Goal: Task Accomplishment & Management: Use online tool/utility

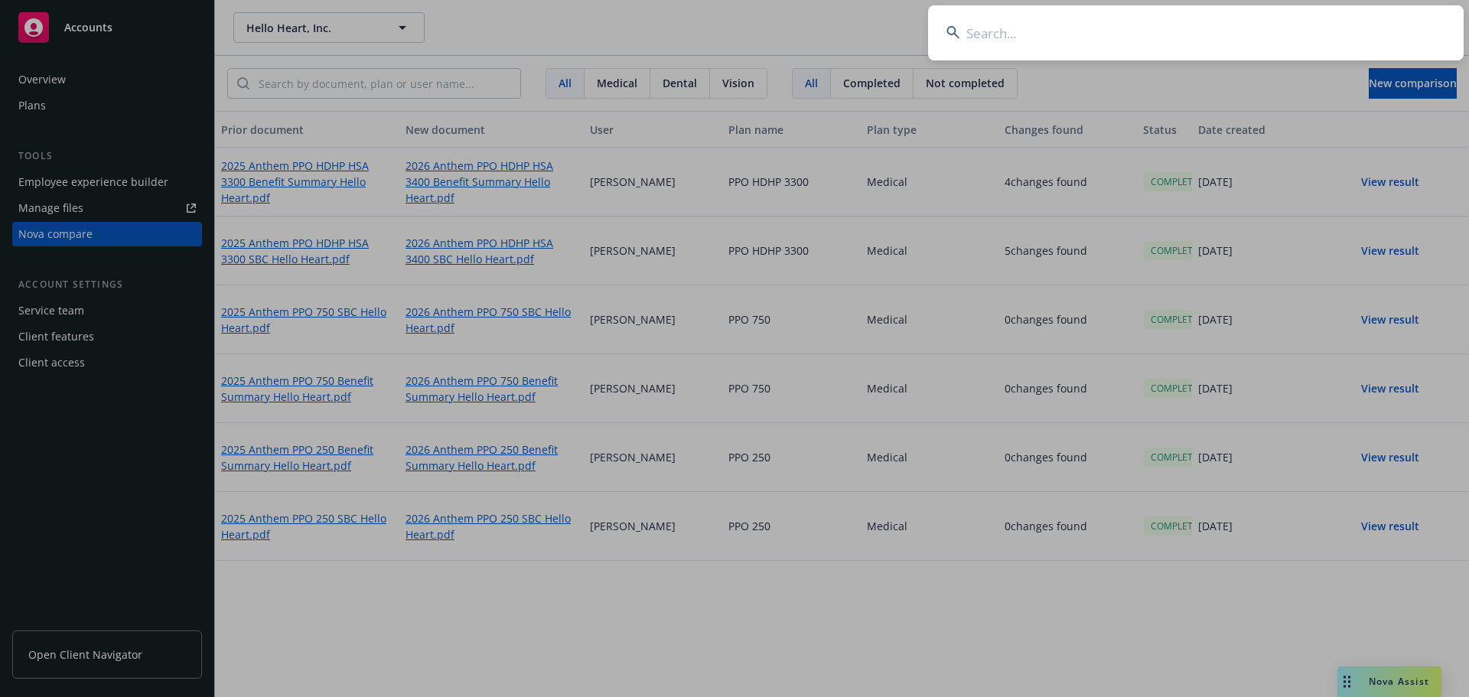
click at [1020, 22] on input at bounding box center [1196, 32] width 536 height 55
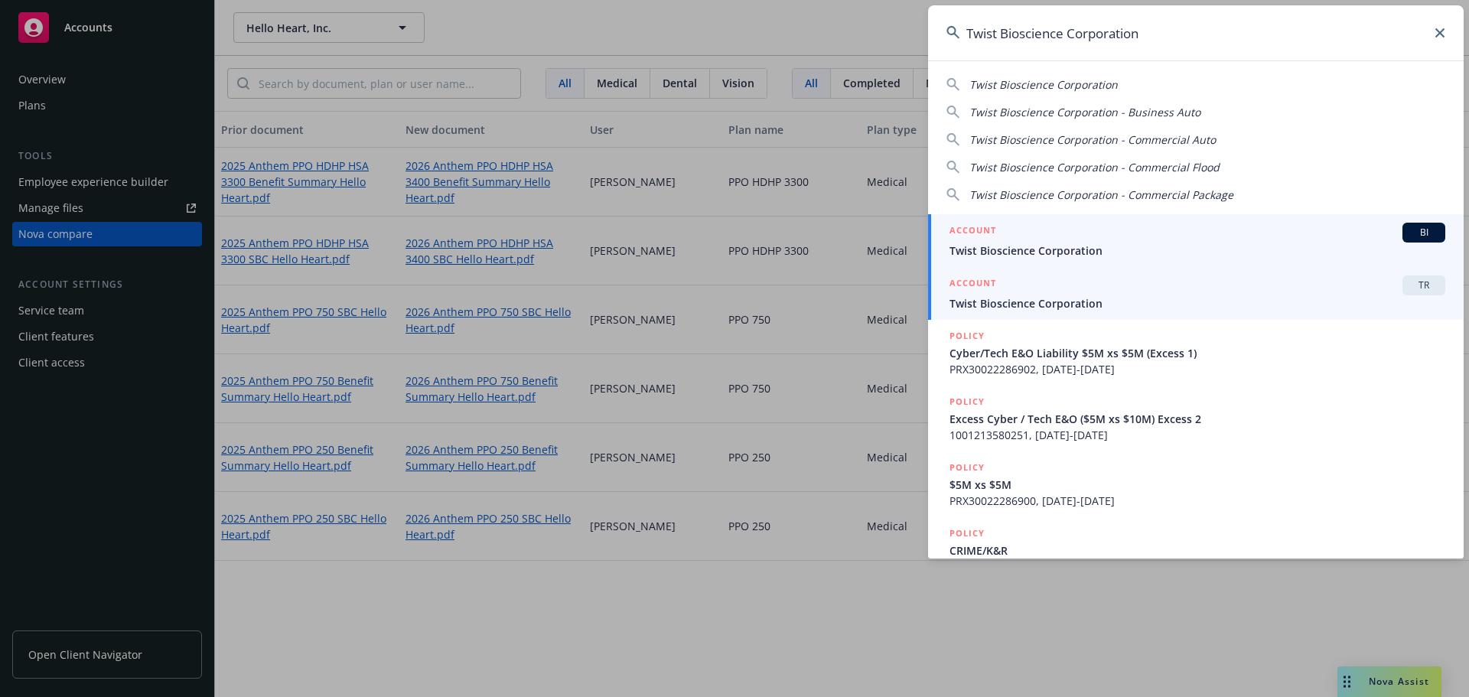
type input "Twist Bioscience Corporation"
click at [1071, 294] on div "ACCOUNT TR" at bounding box center [1198, 285] width 496 height 20
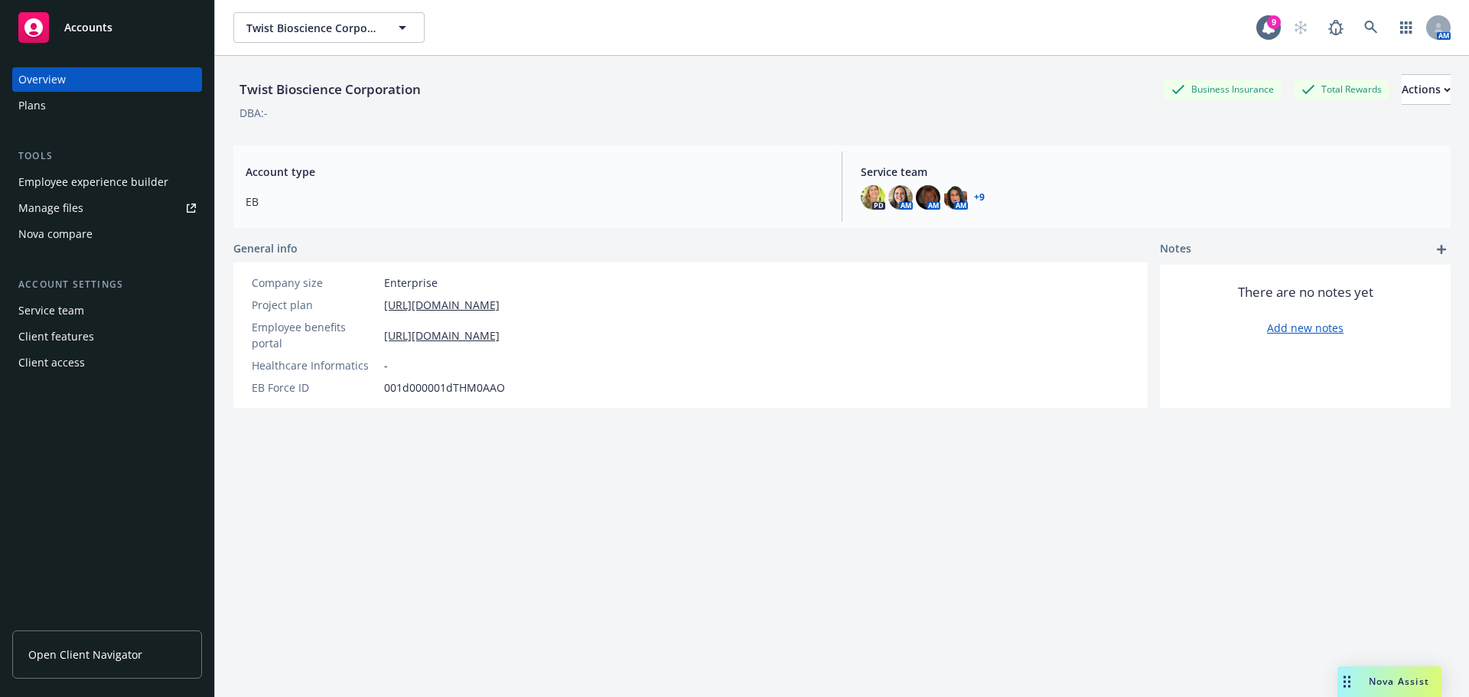
click at [51, 229] on div "Nova compare" at bounding box center [55, 234] width 74 height 24
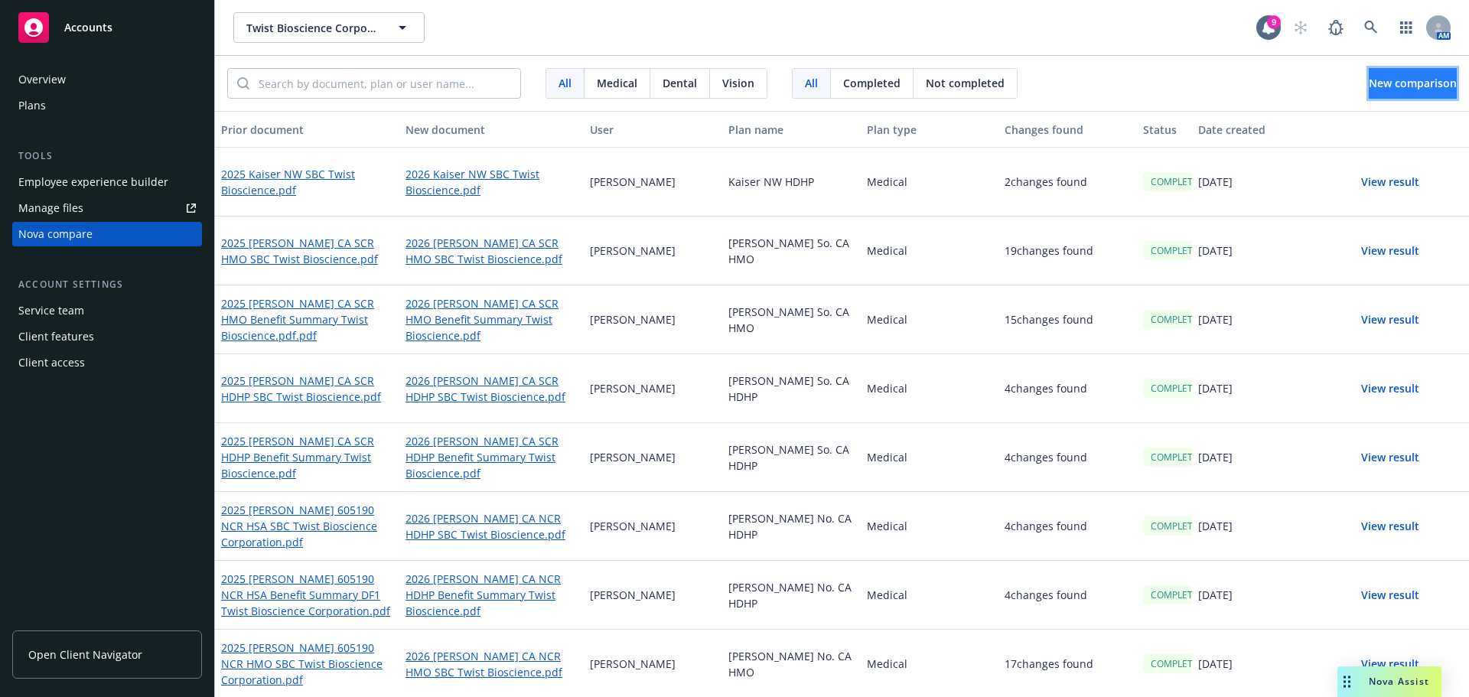
click at [1369, 87] on span "New comparison" at bounding box center [1413, 83] width 88 height 15
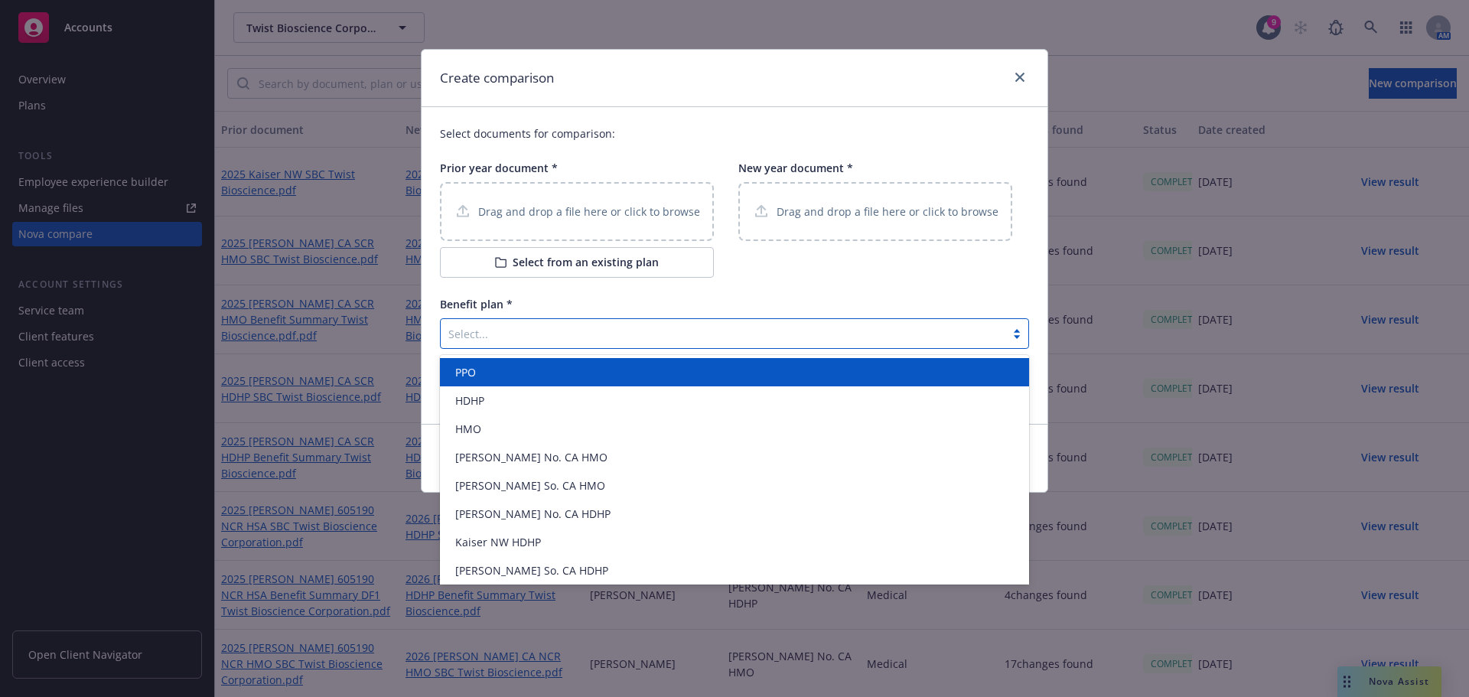
click at [507, 323] on div "Select..." at bounding box center [723, 333] width 565 height 24
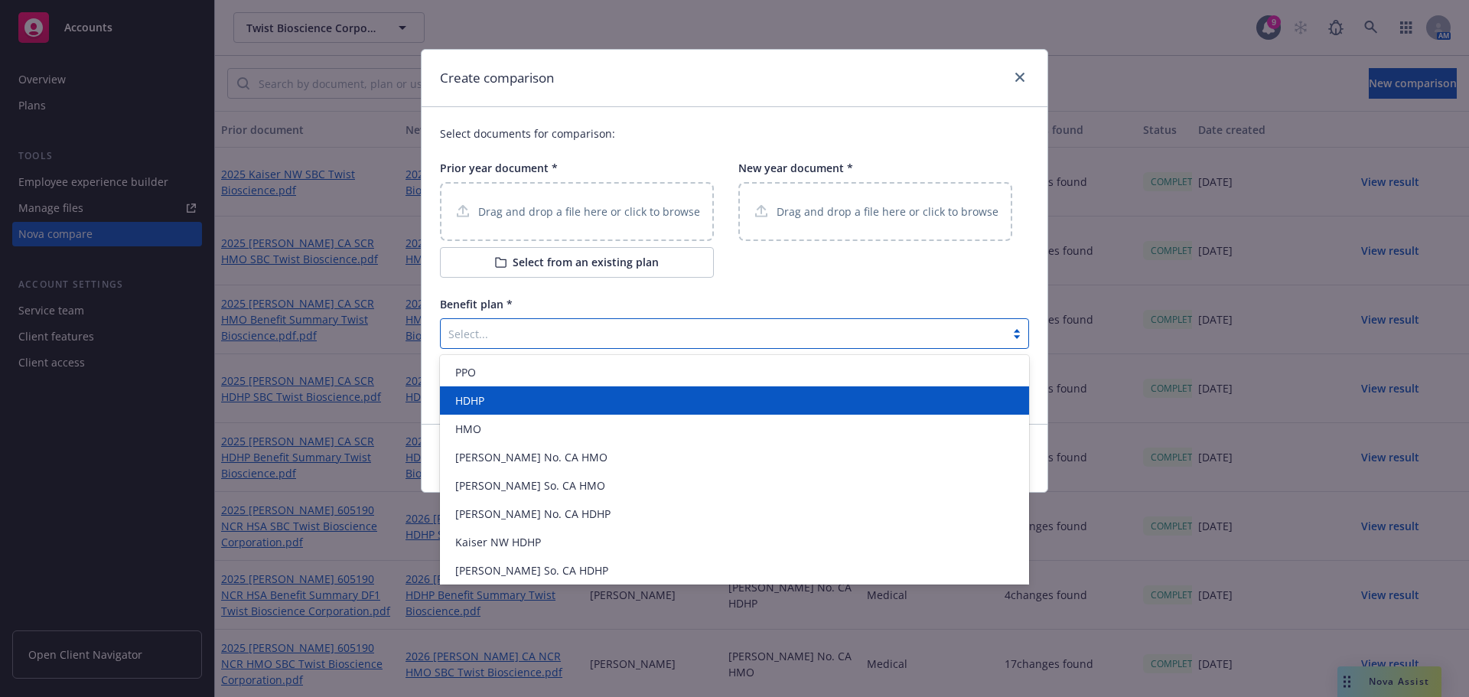
click at [502, 393] on div "HDHP" at bounding box center [734, 401] width 571 height 16
click at [501, 329] on div "HDHP" at bounding box center [722, 334] width 549 height 16
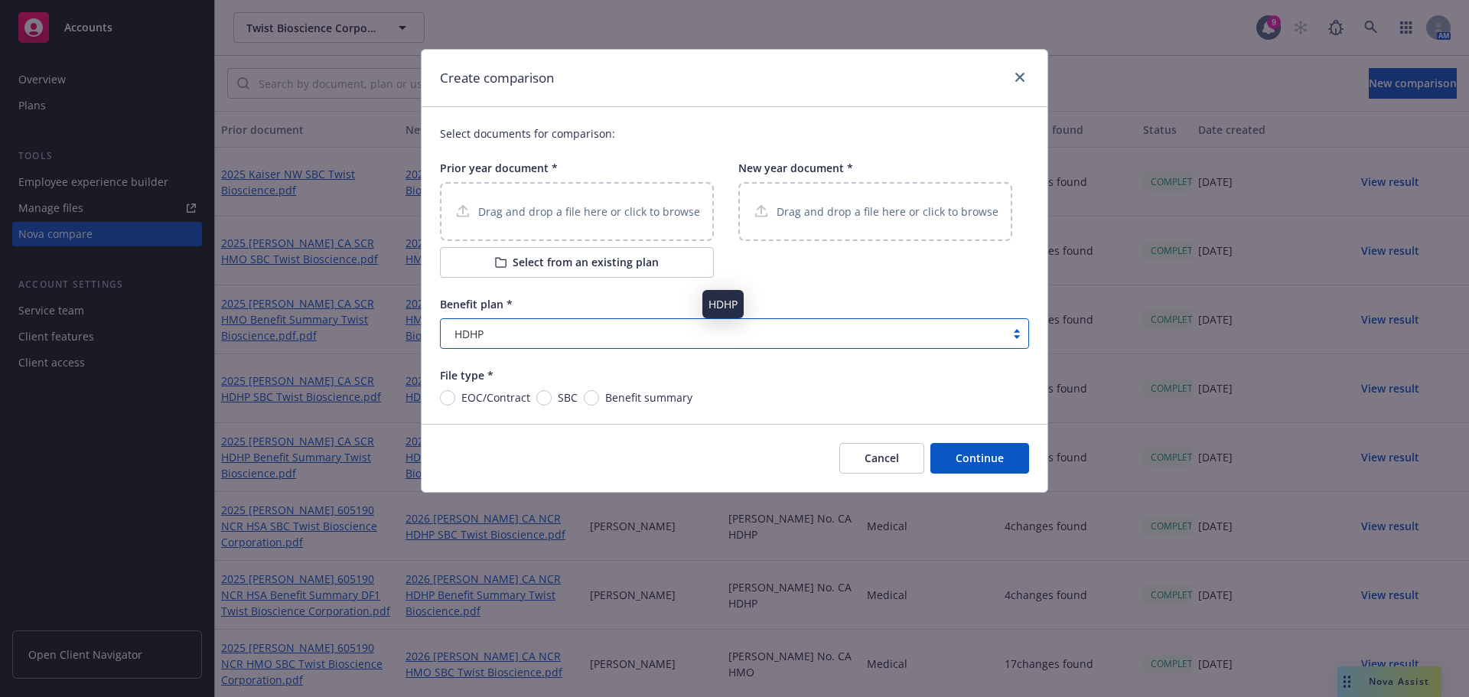
click at [535, 340] on div "HDHP" at bounding box center [722, 334] width 549 height 16
click at [441, 395] on input "EOC/Contract" at bounding box center [447, 397] width 15 height 15
radio input "true"
click at [467, 327] on span "HDHP" at bounding box center [468, 334] width 29 height 16
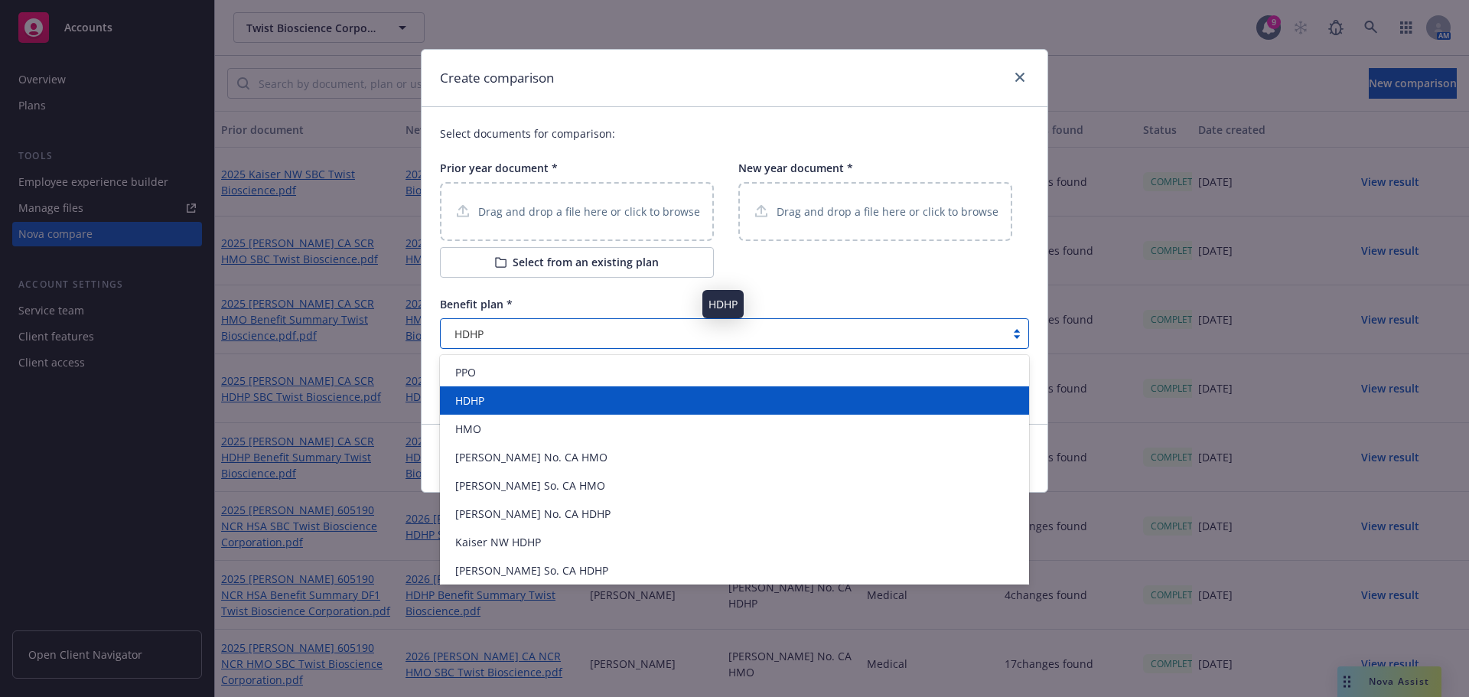
click at [459, 334] on span "HDHP" at bounding box center [468, 334] width 29 height 16
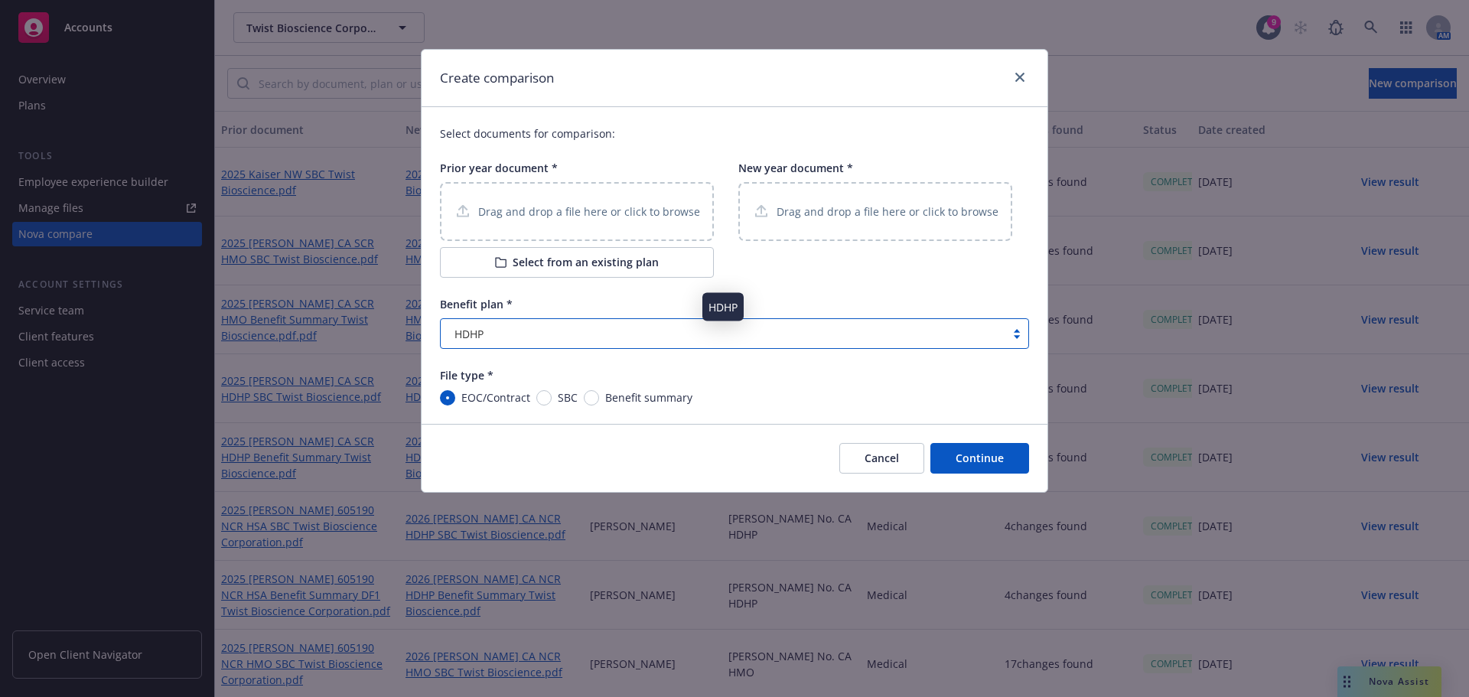
click at [493, 326] on div "HDHP" at bounding box center [722, 334] width 549 height 16
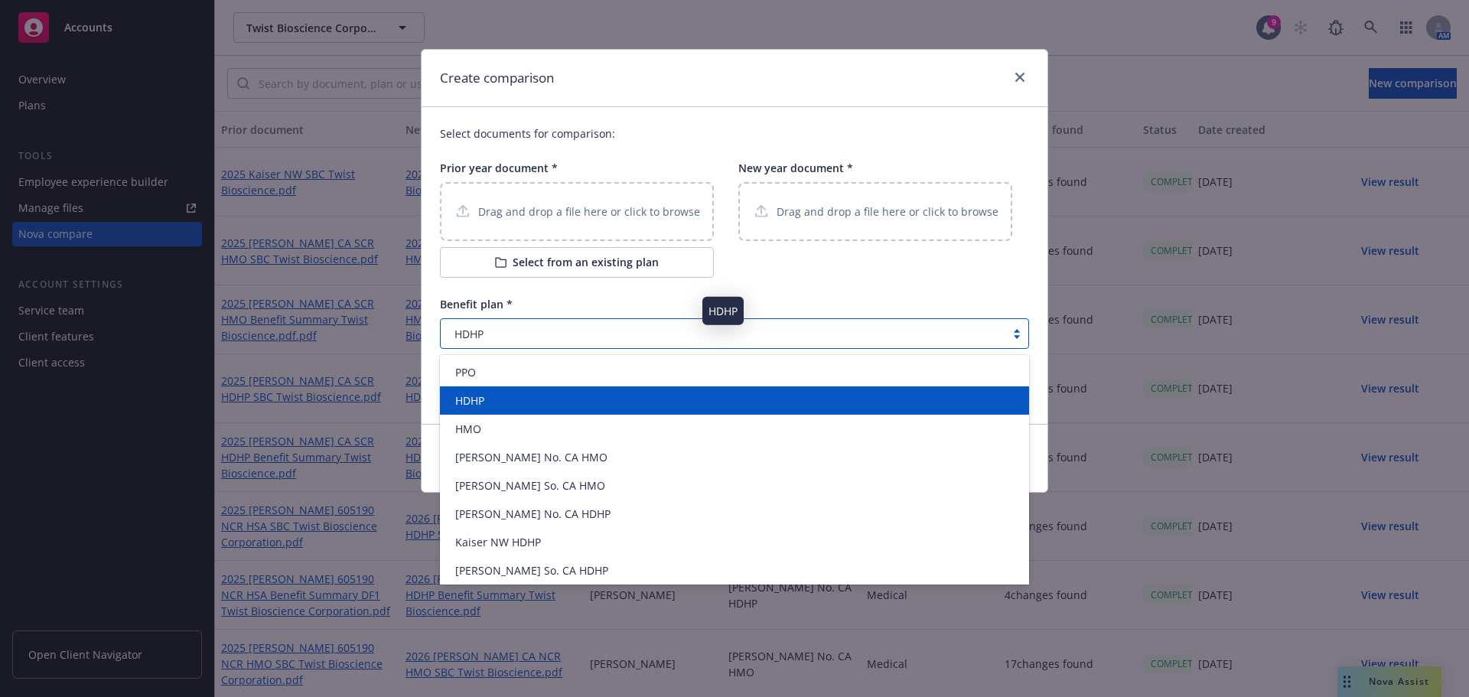
click at [497, 406] on div "HDHP" at bounding box center [734, 401] width 571 height 16
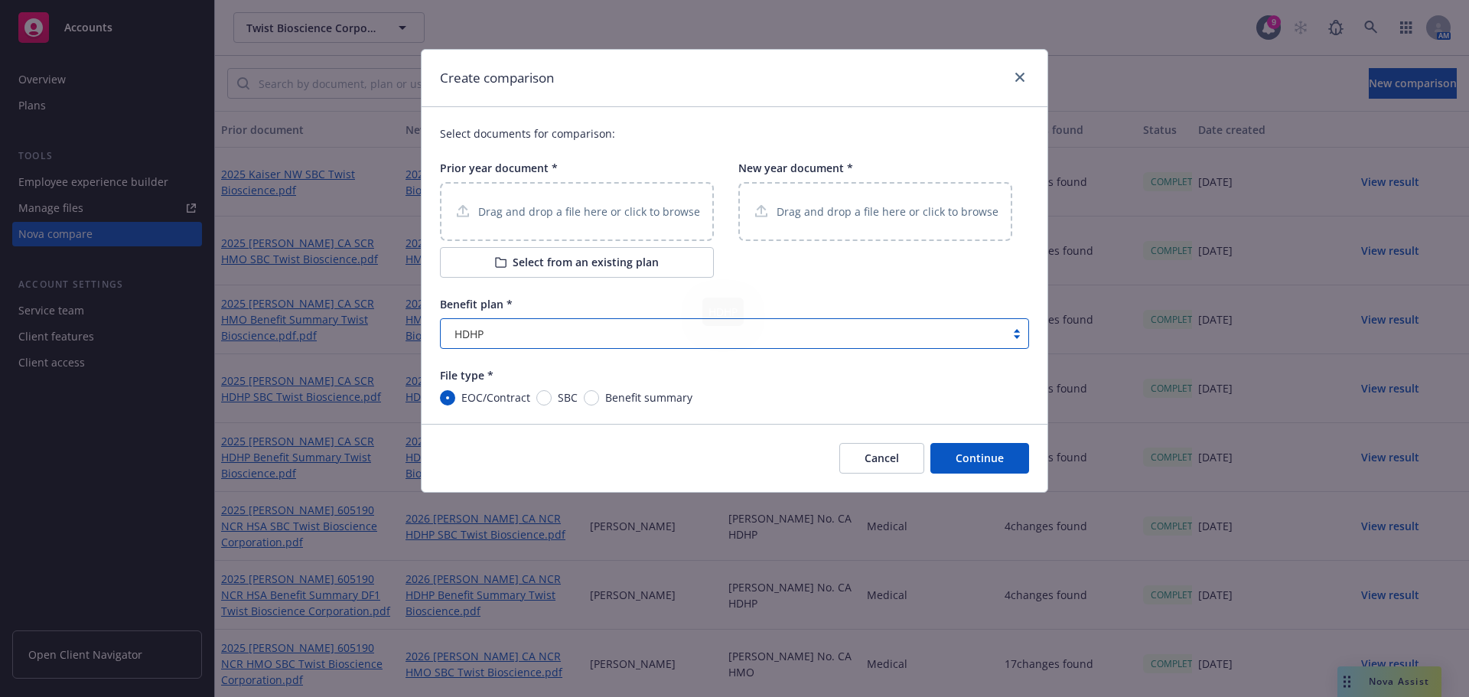
click at [575, 190] on div "Drag and drop a file here or click to browse" at bounding box center [577, 211] width 274 height 59
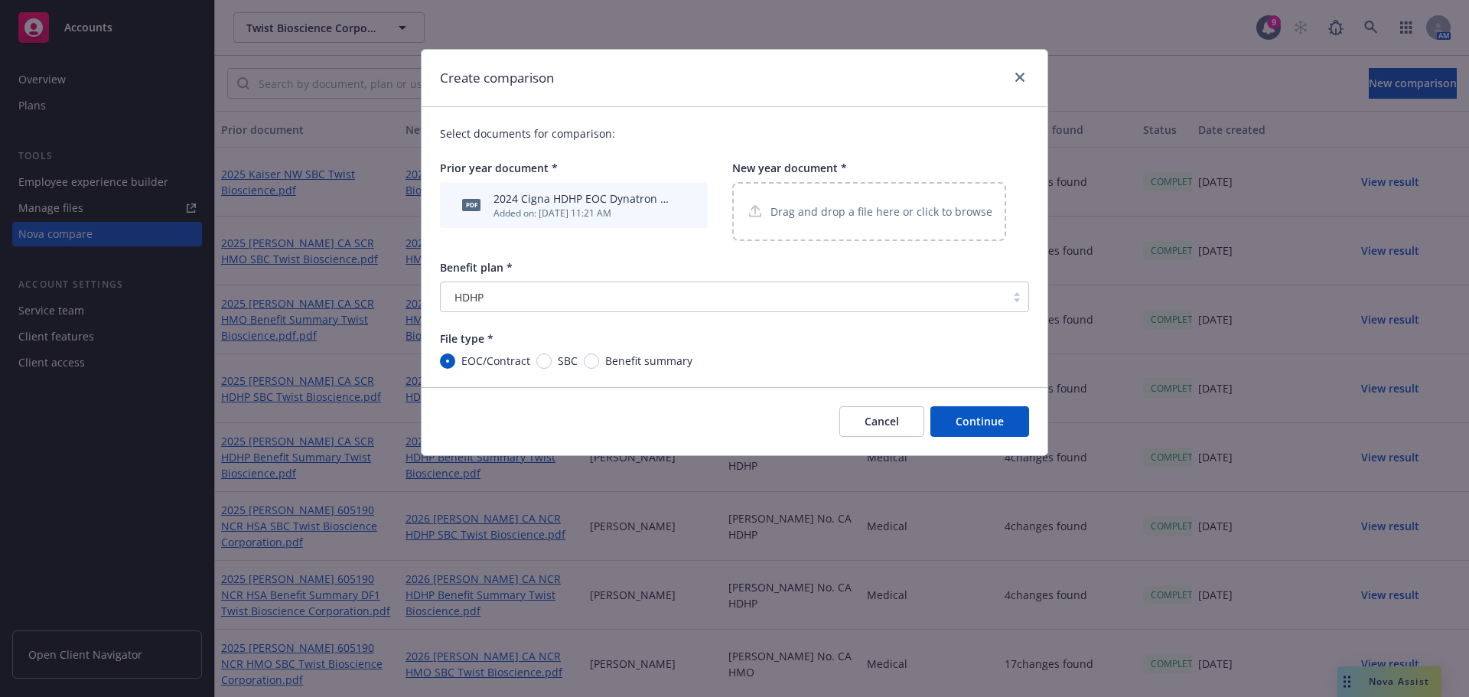
click at [798, 203] on div "Drag and drop a file here or click to browse" at bounding box center [869, 211] width 246 height 19
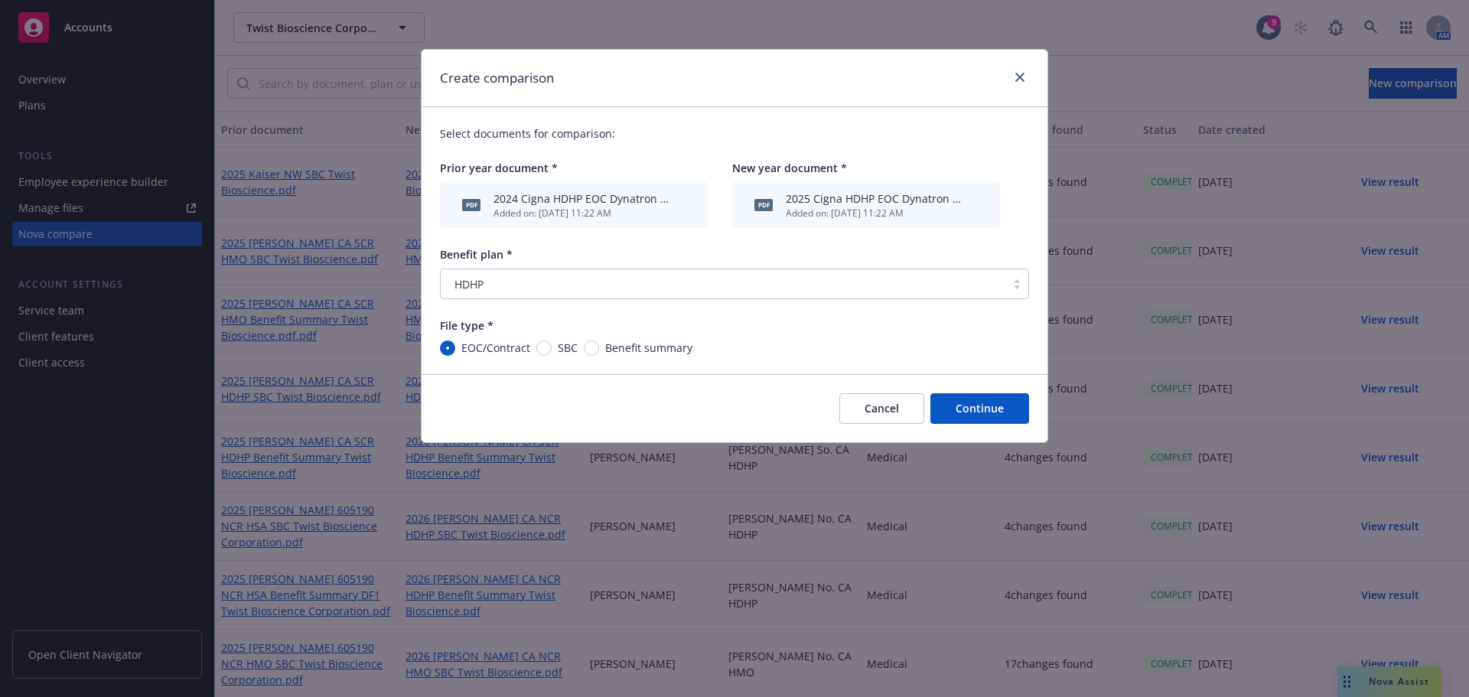
click at [985, 411] on button "Continue" at bounding box center [979, 408] width 99 height 31
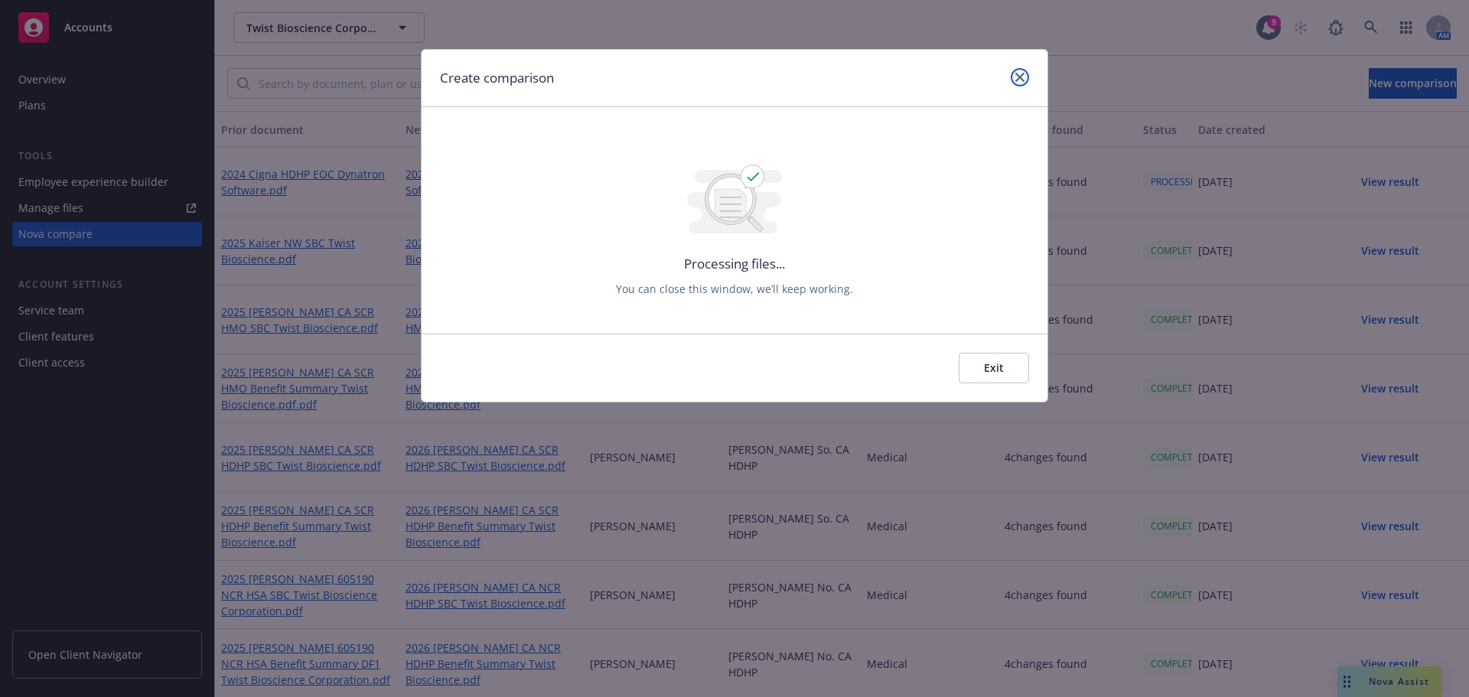
click at [1013, 82] on link "close" at bounding box center [1020, 77] width 18 height 18
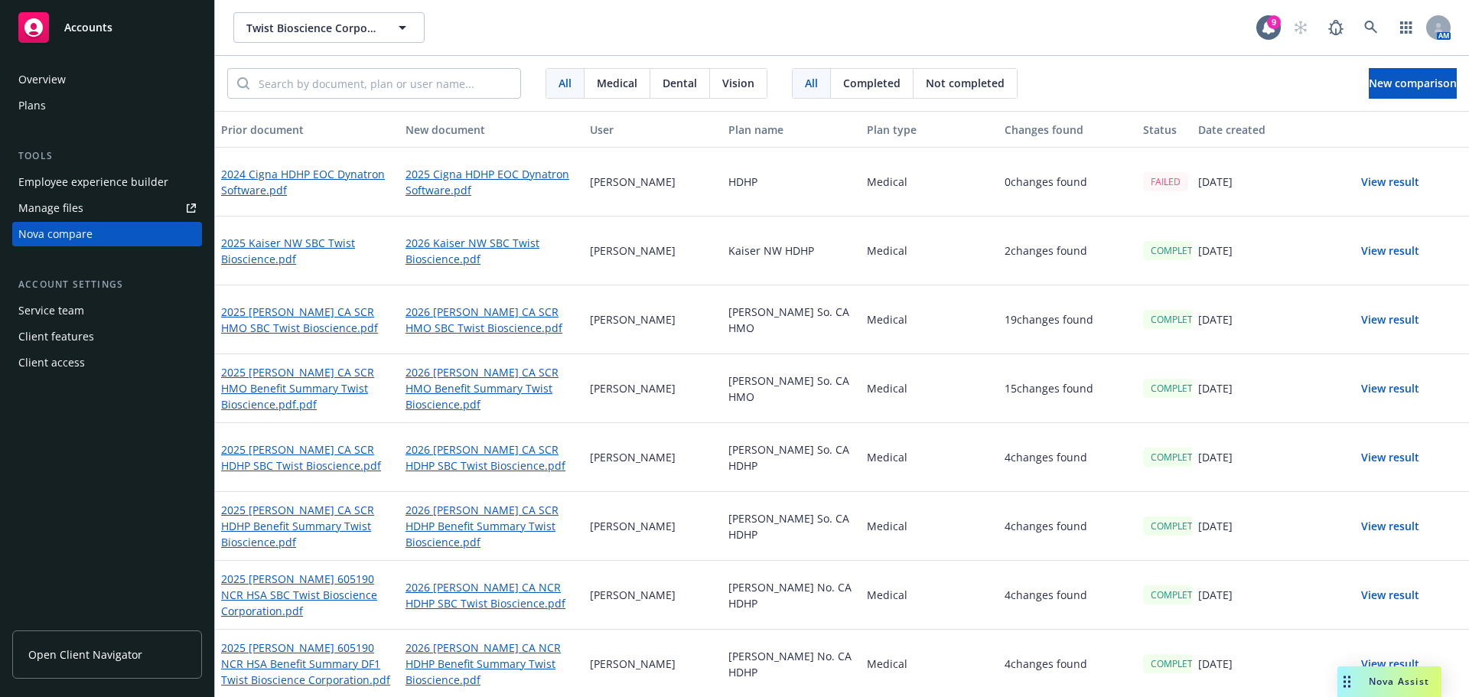
click at [674, 2] on div "Twist Bioscience Corporation Twist Bioscience Corporation 9 AM" at bounding box center [842, 27] width 1254 height 55
click at [648, 2] on div "Twist Bioscience Corporation Twist Bioscience Corporation 9 AM" at bounding box center [842, 27] width 1254 height 55
click at [1380, 180] on button "View result" at bounding box center [1390, 182] width 107 height 31
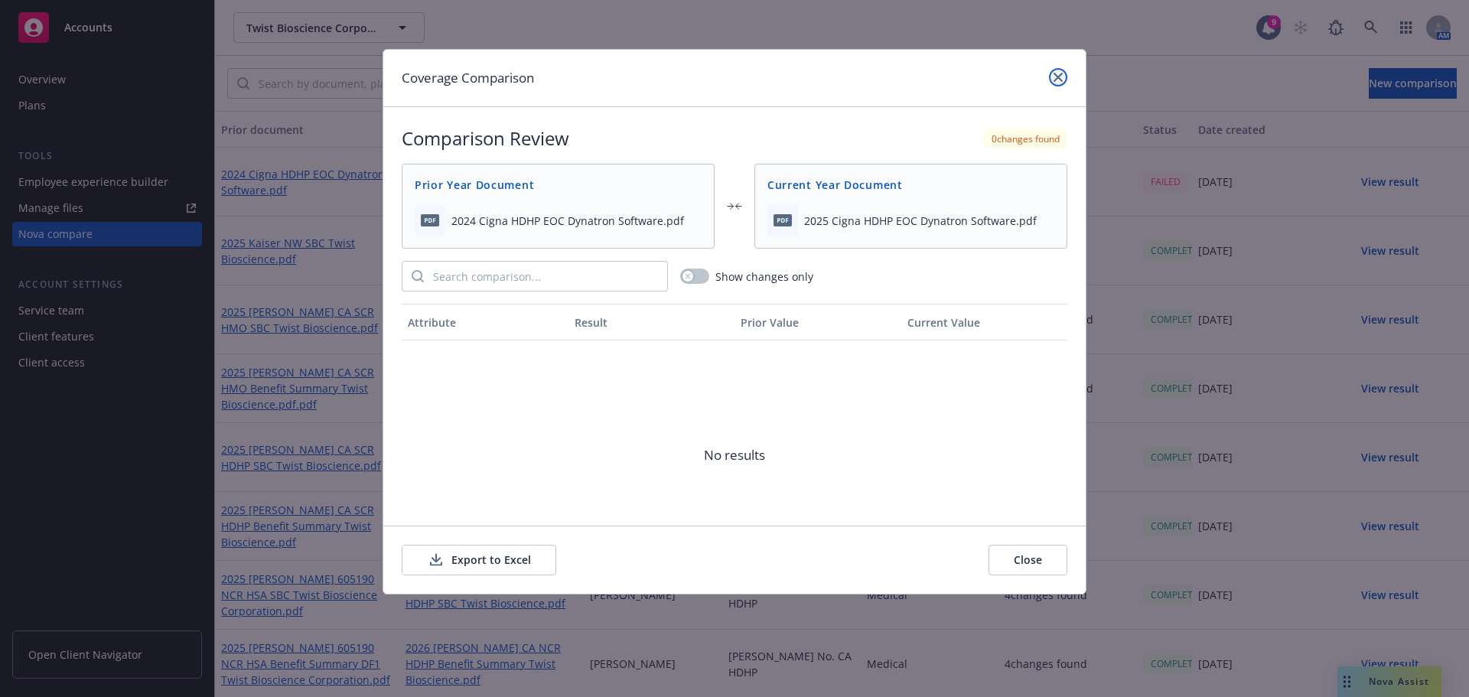
click at [1053, 79] on link "close" at bounding box center [1058, 77] width 18 height 18
